Goal: Check status: Check status

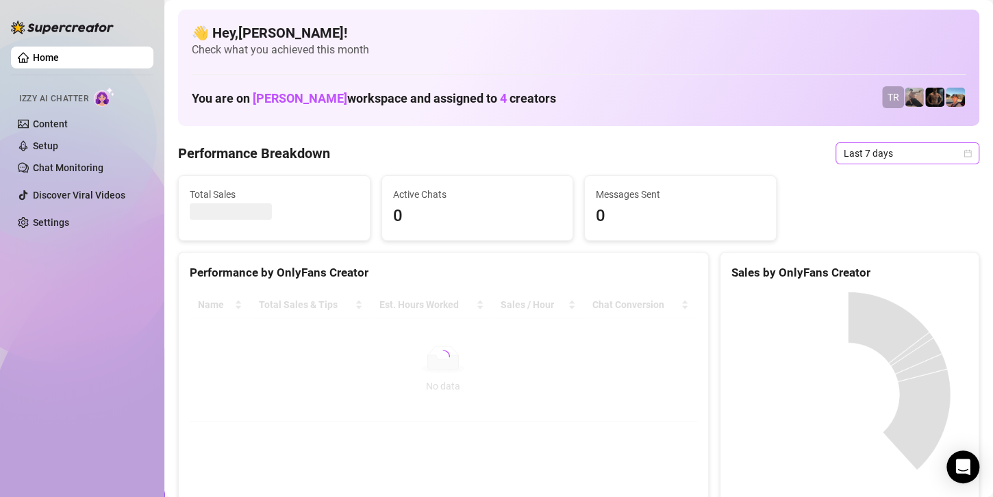
click at [867, 153] on span "Last 7 days" at bounding box center [907, 153] width 127 height 21
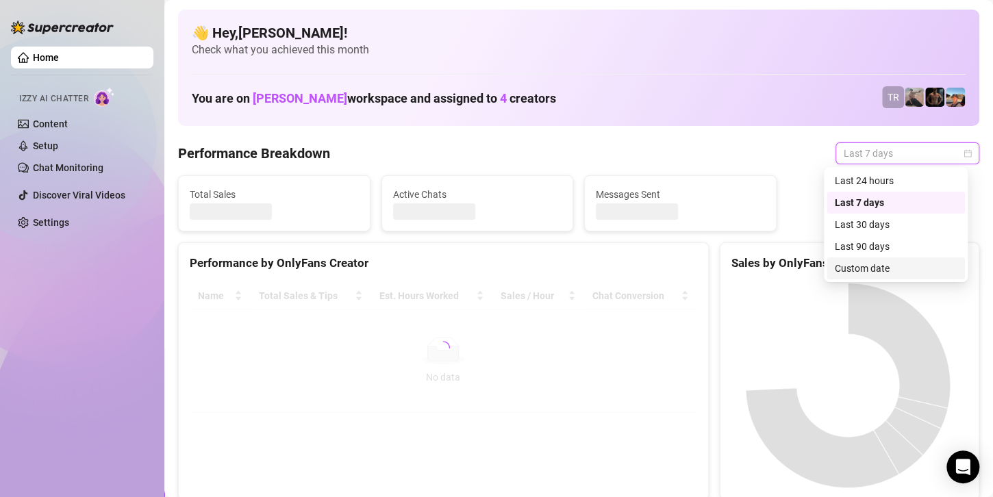
click at [854, 270] on div "Custom date" at bounding box center [896, 268] width 122 height 15
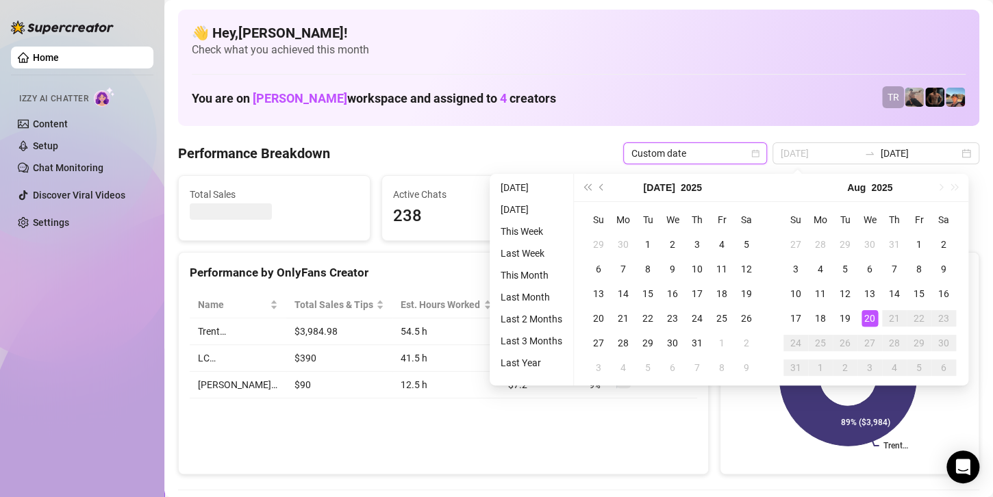
type input "[DATE]"
click at [866, 318] on div "20" at bounding box center [869, 318] width 16 height 16
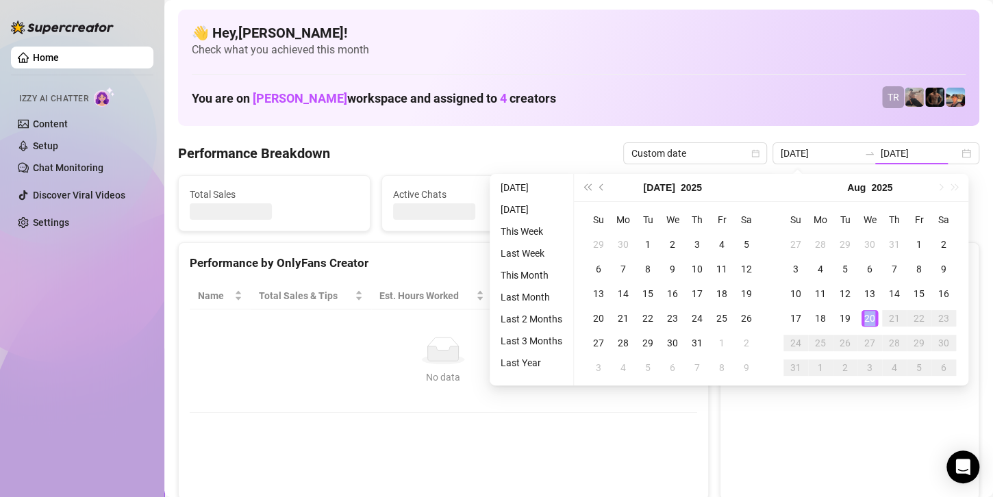
type input "[DATE]"
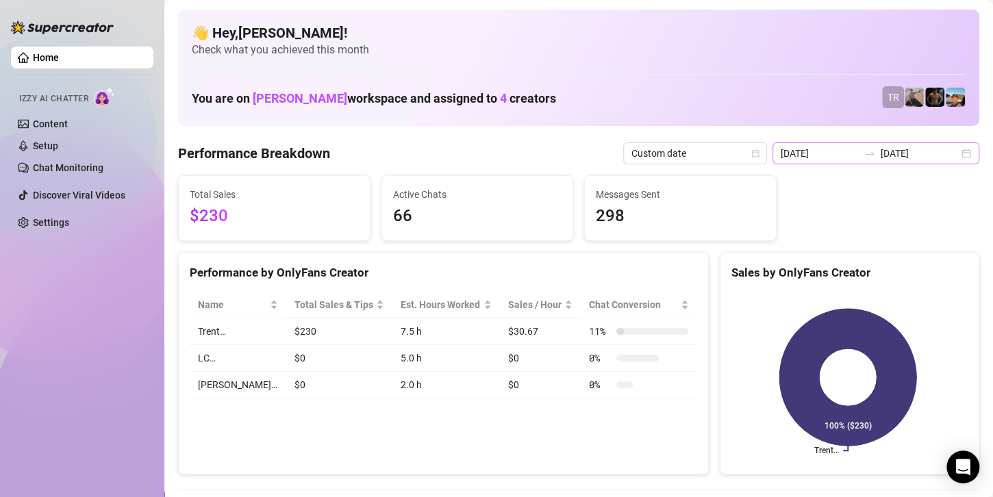
click at [864, 153] on icon "swap-right" at bounding box center [869, 153] width 11 height 11
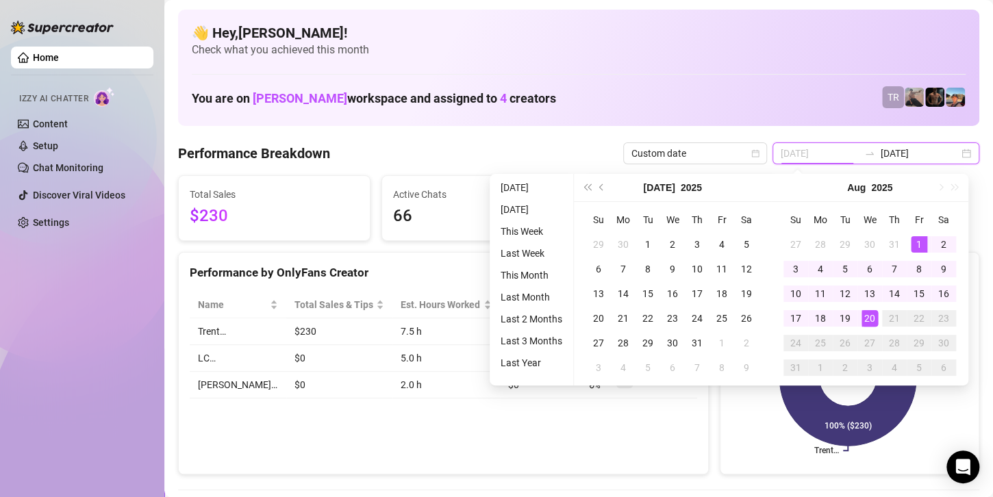
type input "[DATE]"
click at [921, 238] on div "1" at bounding box center [919, 244] width 16 height 16
type input "[DATE]"
click at [872, 316] on div "20" at bounding box center [869, 318] width 16 height 16
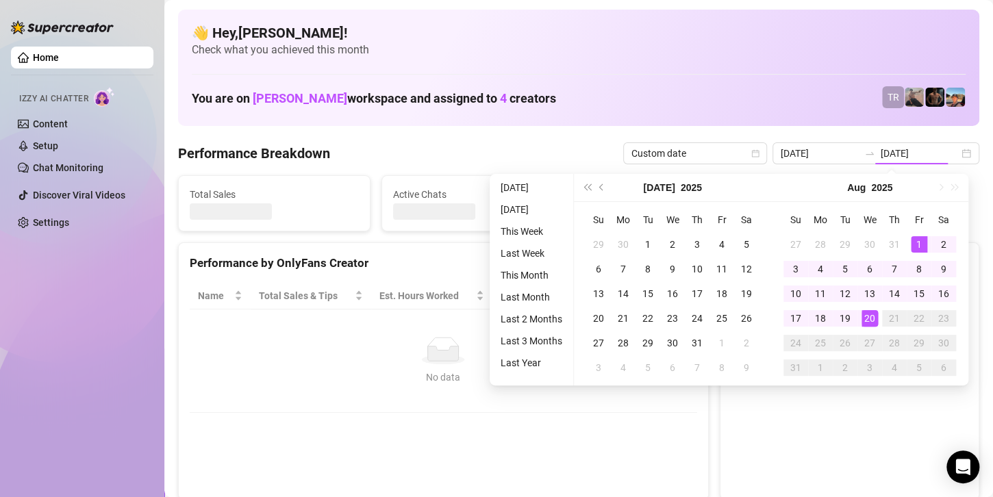
type input "[DATE]"
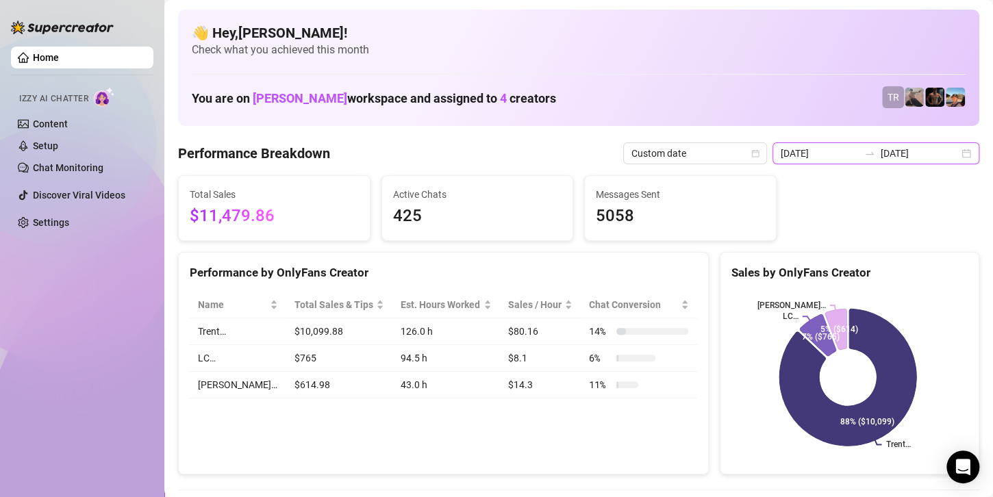
click at [911, 151] on input "[DATE]" at bounding box center [920, 153] width 78 height 15
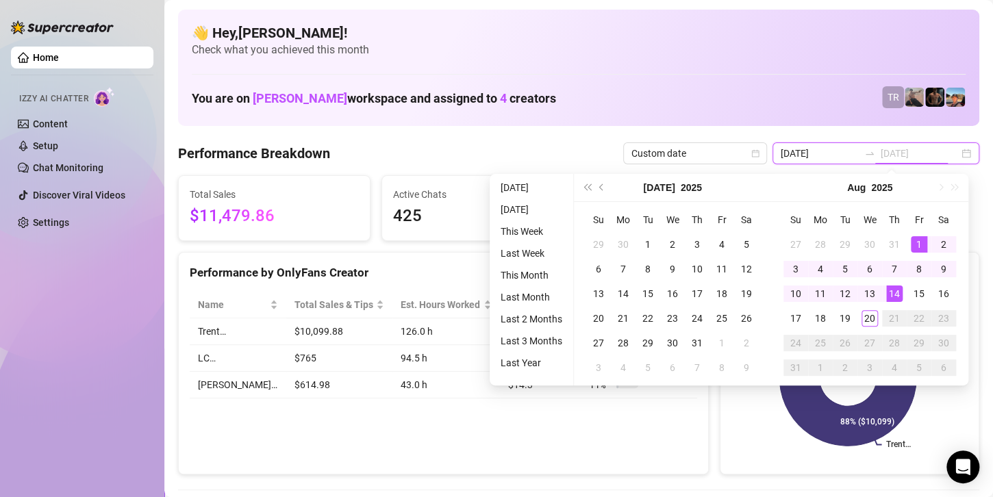
type input "[DATE]"
click at [867, 325] on div "20" at bounding box center [869, 318] width 16 height 16
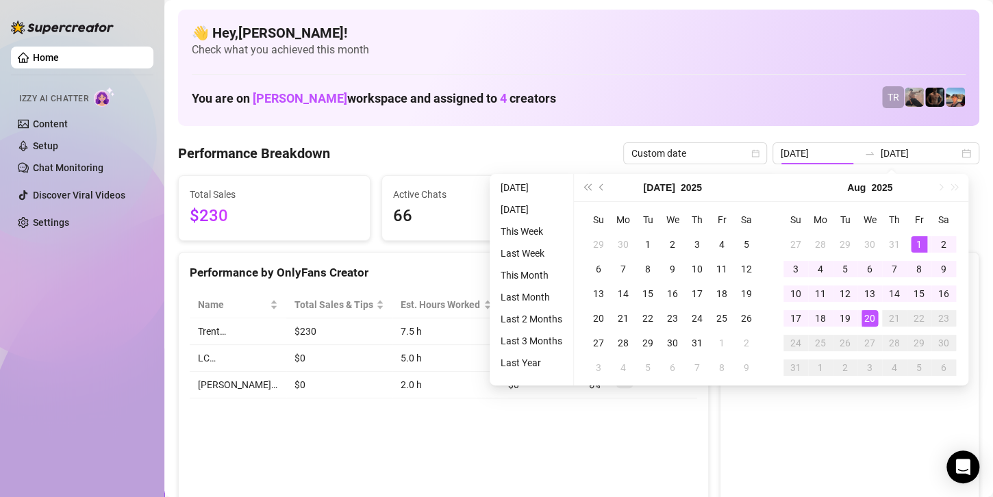
type input "[DATE]"
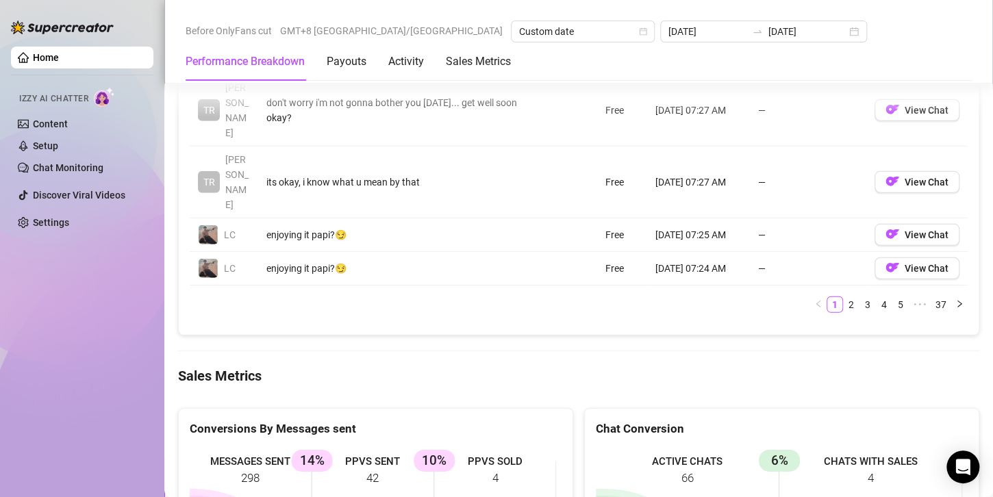
scroll to position [1780, 0]
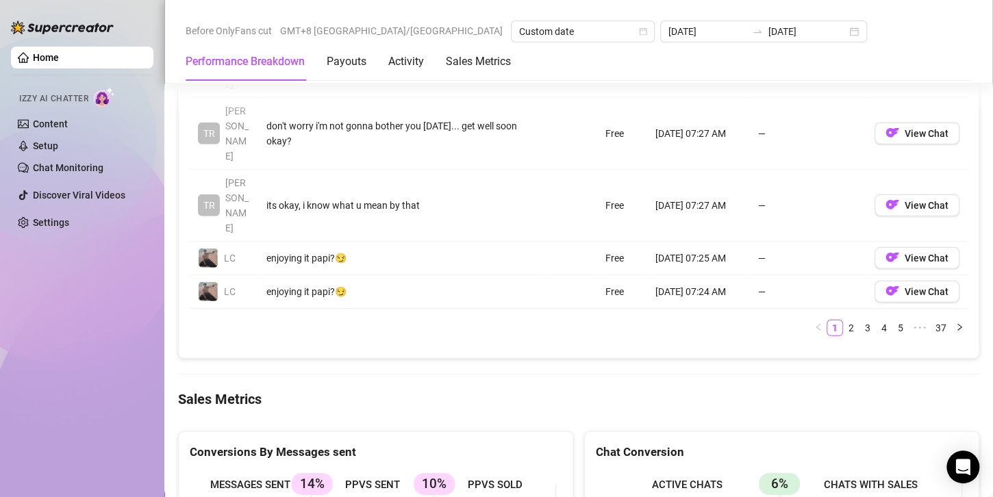
click at [145, 342] on div "Home Izzy AI Chatter Content Setup Chat Monitoring Discover Viral Videos Settin…" at bounding box center [82, 242] width 142 height 485
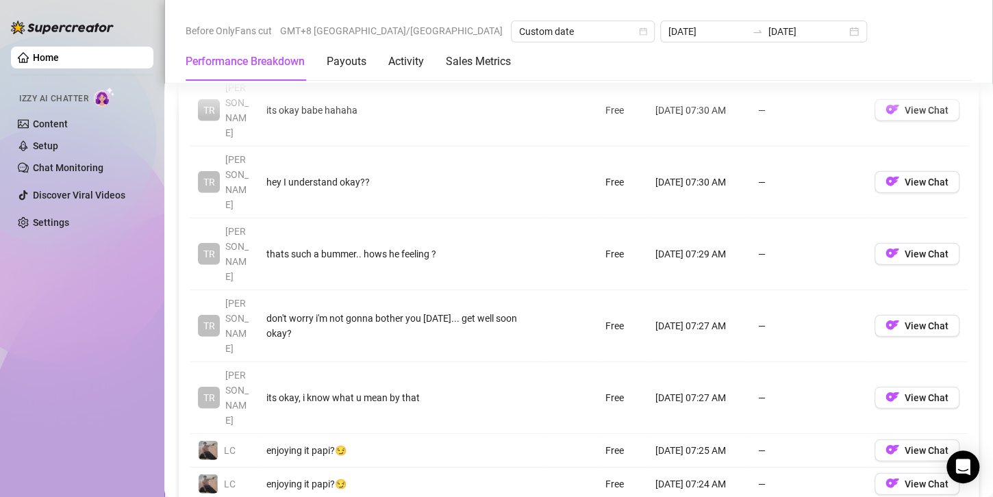
scroll to position [1575, 0]
